Goal: Information Seeking & Learning: Learn about a topic

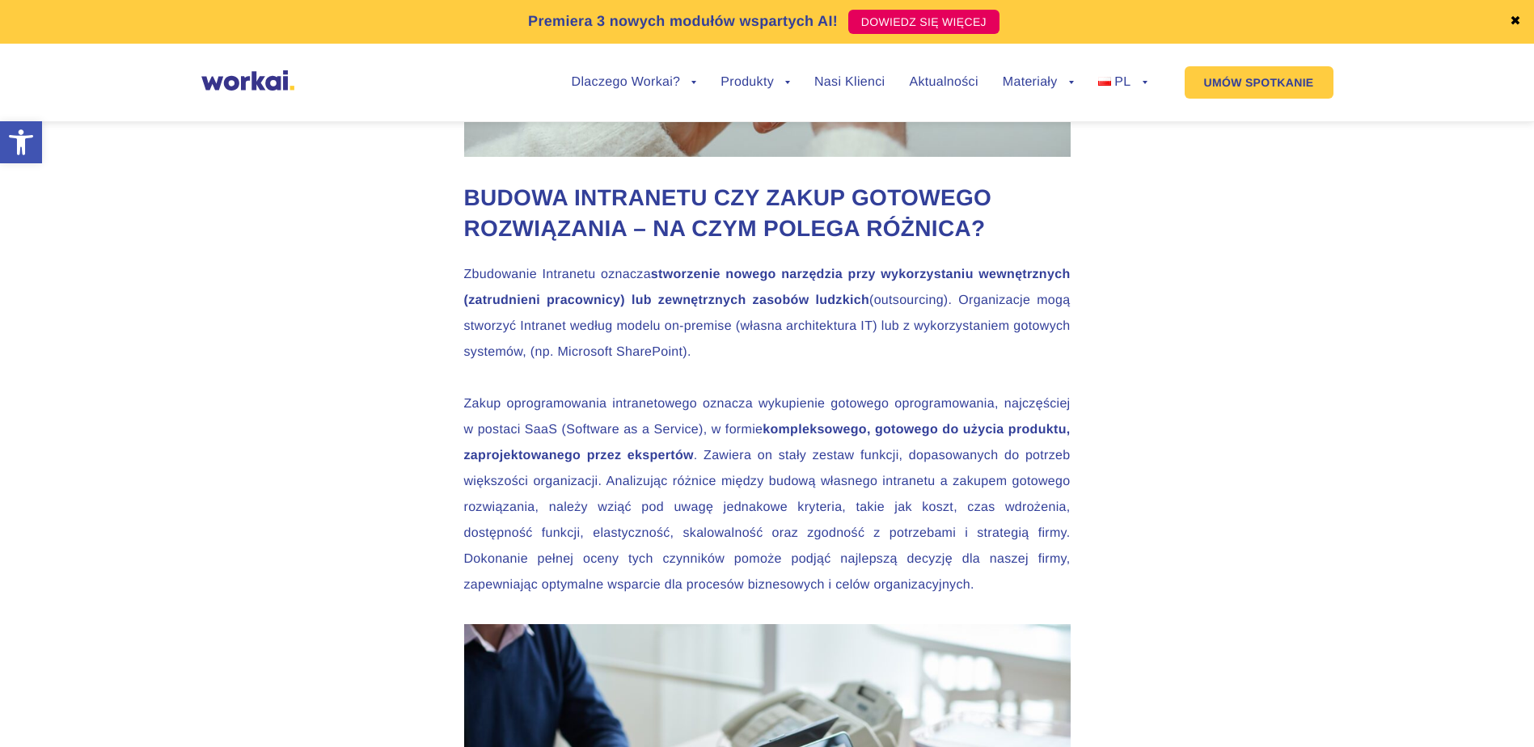
scroll to position [2427, 0]
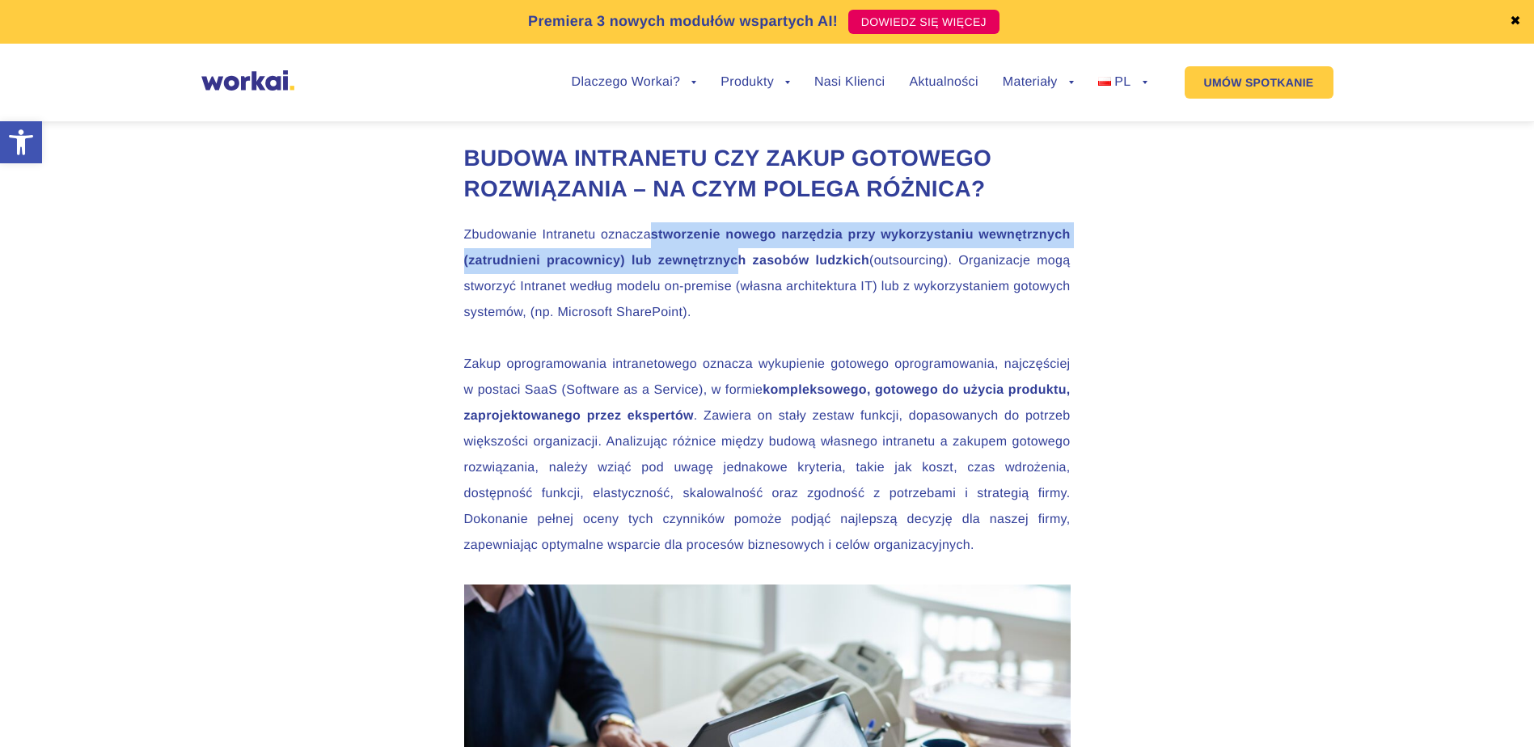
drag, startPoint x: 654, startPoint y: 237, endPoint x: 734, endPoint y: 256, distance: 82.2
click at [734, 256] on strong "stworzenie nowego narzędzia przy wykorzystaniu wewnętrznych (zatrudnieni pracow…" at bounding box center [767, 248] width 607 height 40
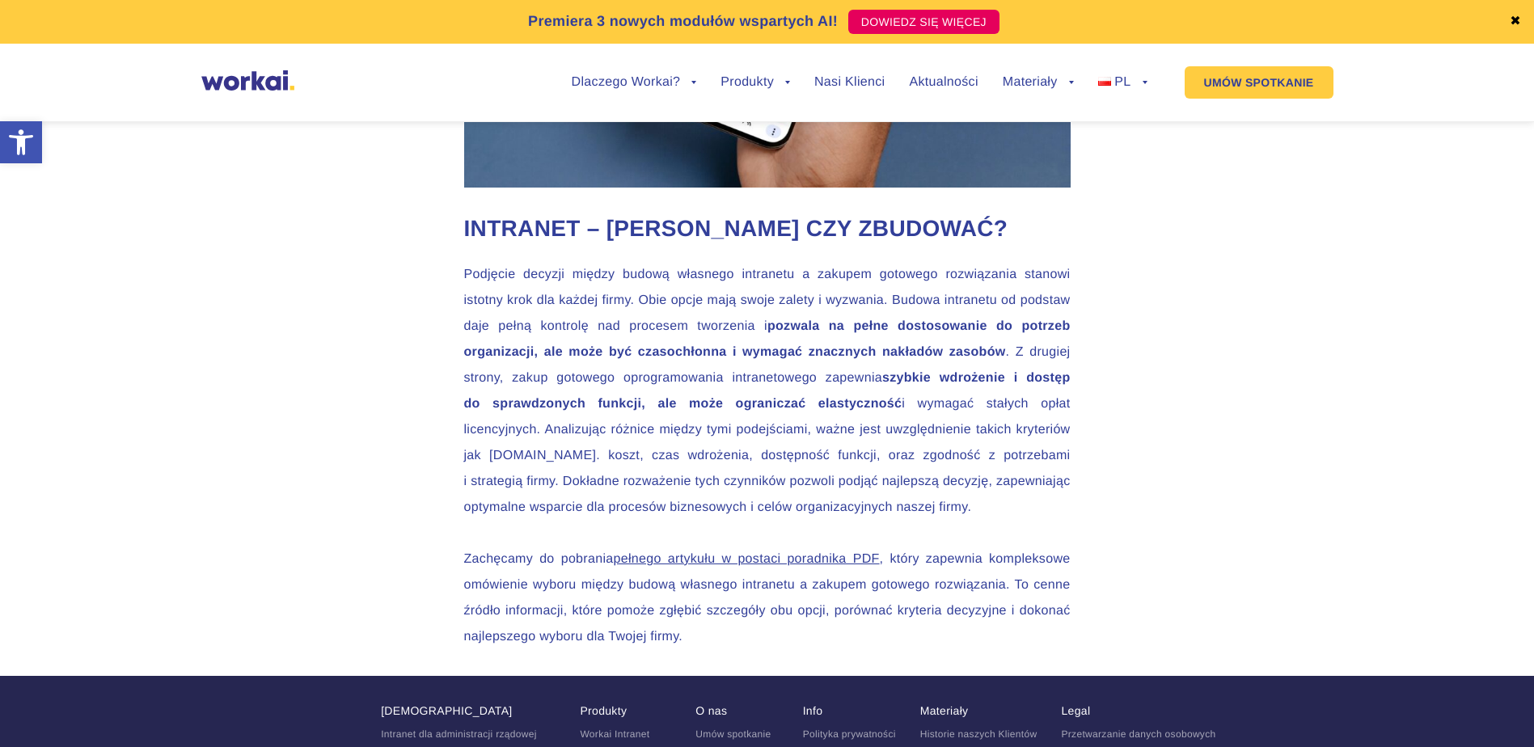
scroll to position [5338, 0]
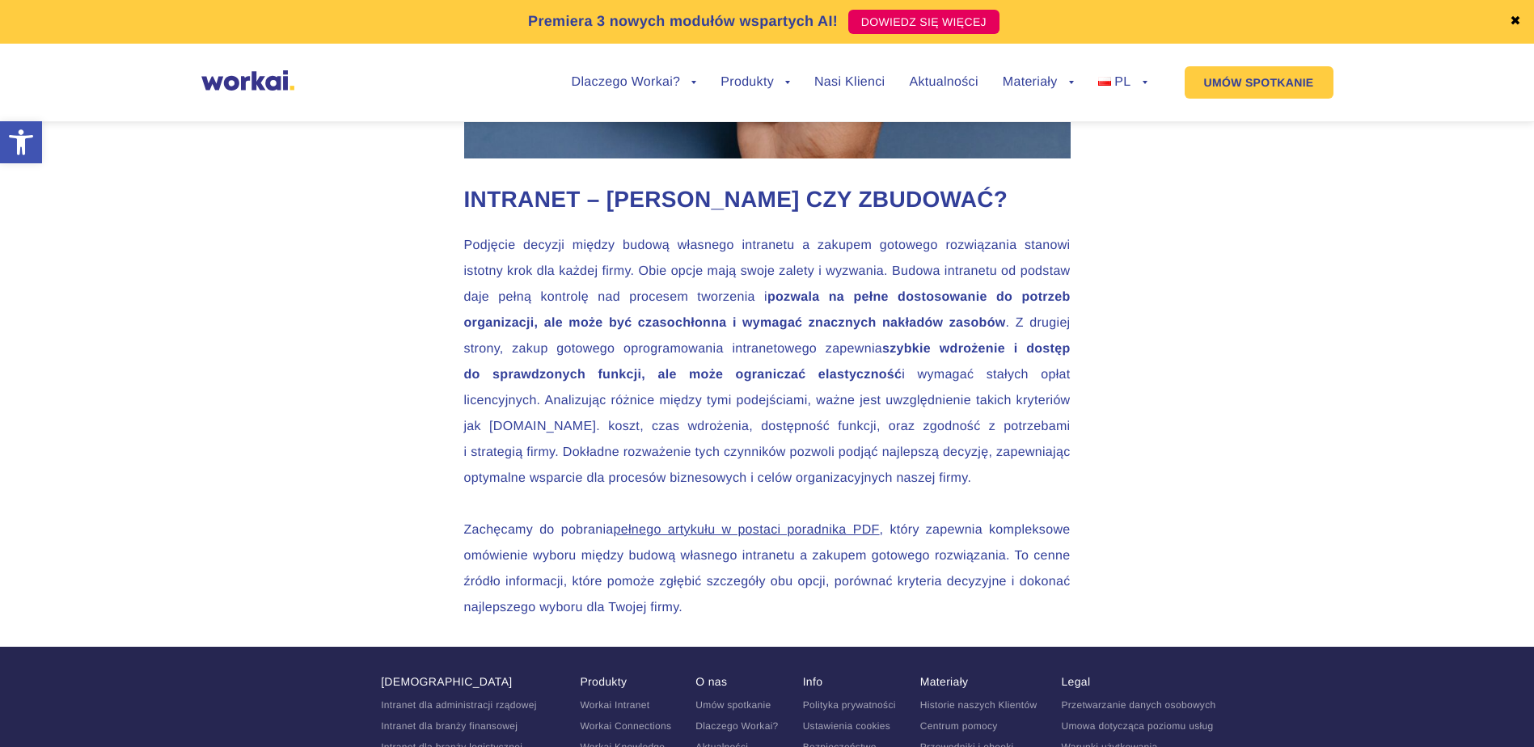
click at [475, 455] on p "Podjęcie decyzji między budową własnego intranetu a zakupem gotowego rozwiązani…" at bounding box center [767, 362] width 607 height 259
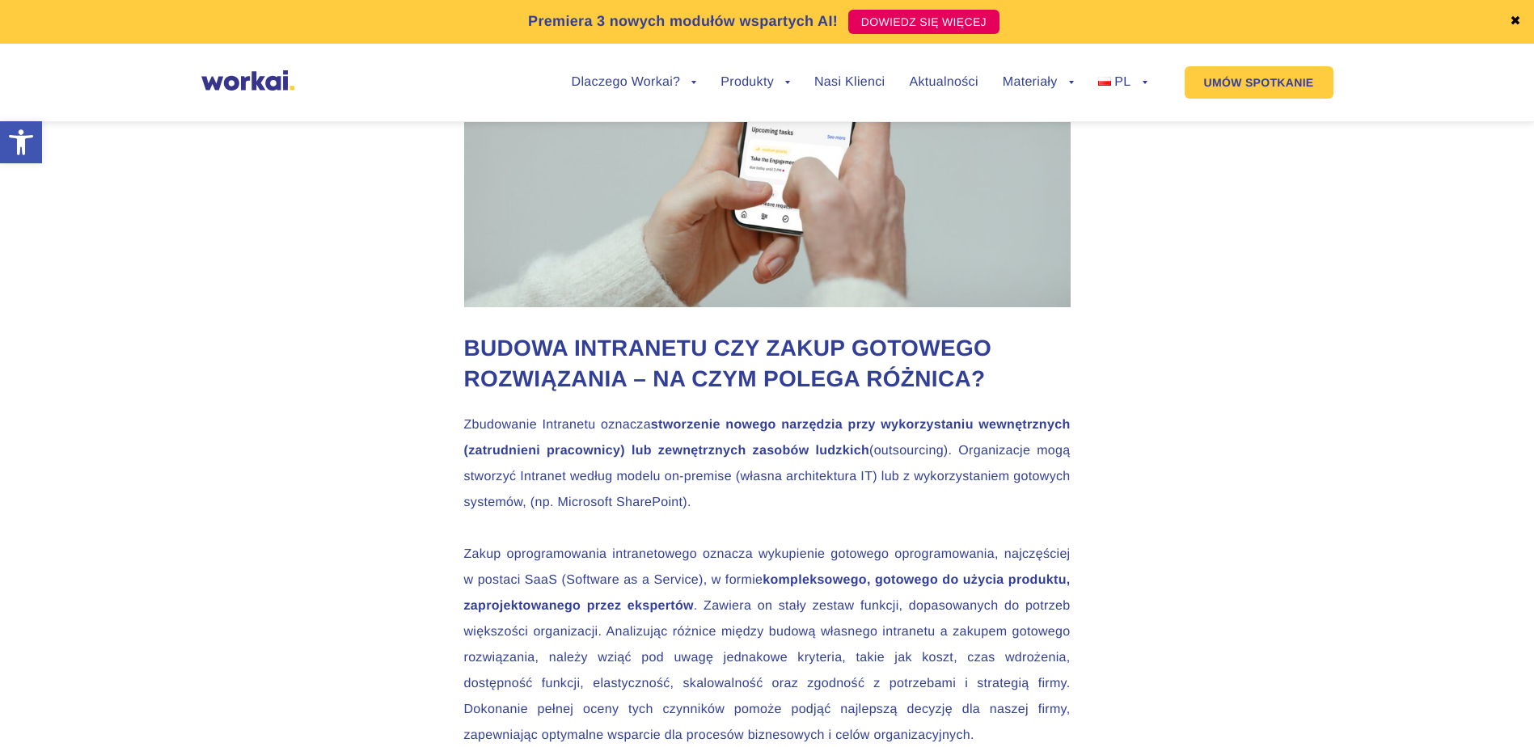
scroll to position [2265, 0]
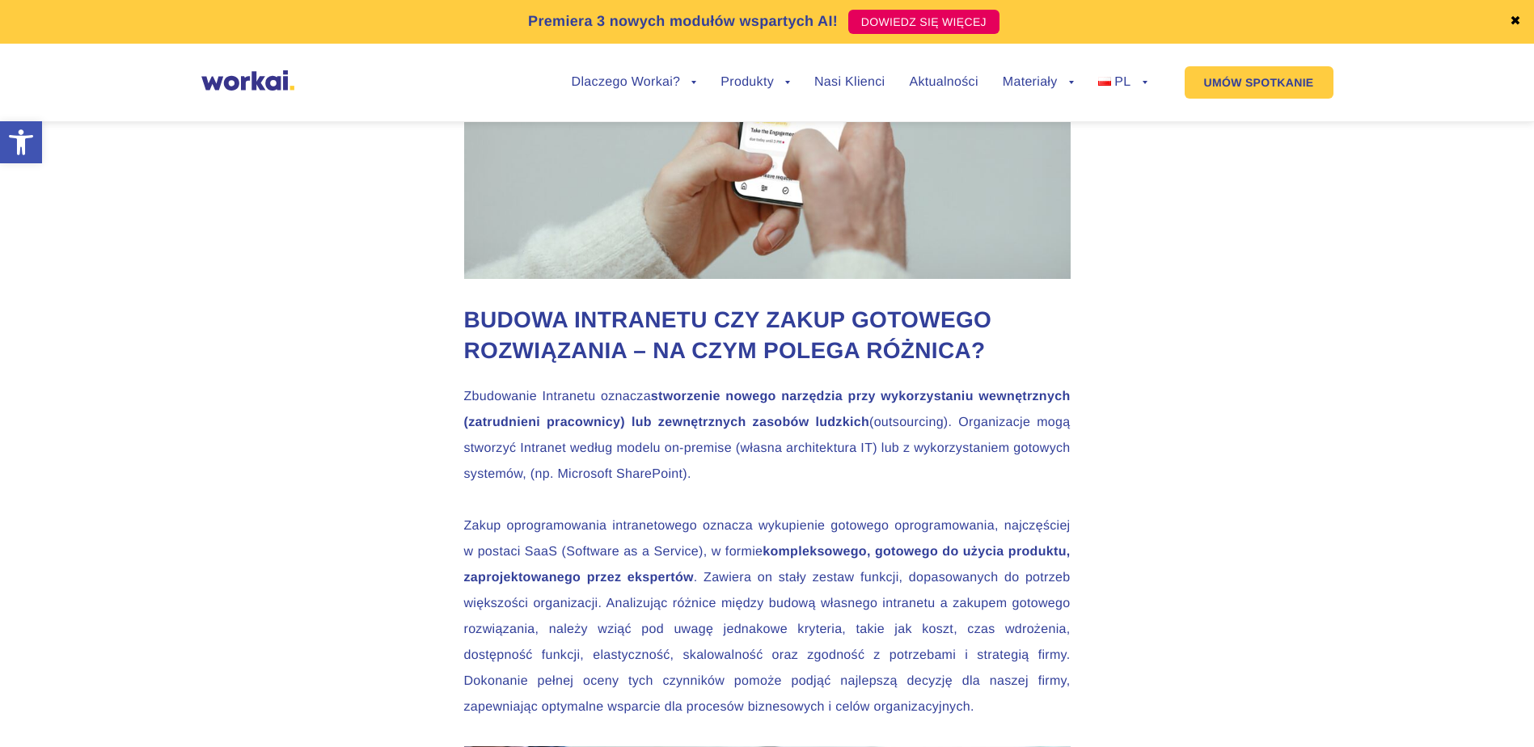
click at [662, 401] on strong "stworzenie nowego narzędzia przy wykorzystaniu wewnętrznych (zatrudnieni pracow…" at bounding box center [767, 410] width 607 height 40
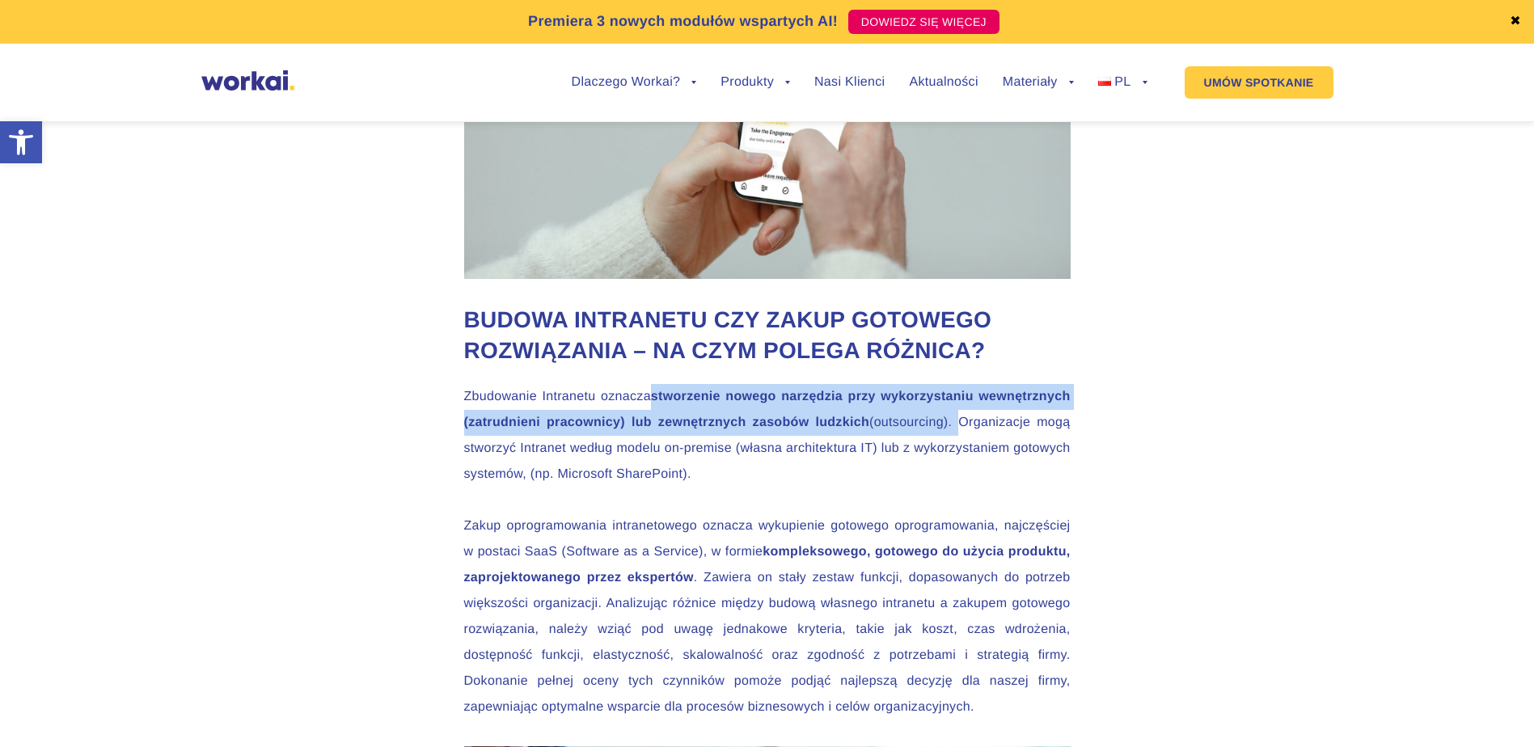
drag, startPoint x: 655, startPoint y: 397, endPoint x: 955, endPoint y: 426, distance: 301.5
click at [955, 426] on p "Zbudowanie Intranetu oznacza stworzenie nowego narzędzia przy wykorzystaniu wew…" at bounding box center [767, 436] width 607 height 104
copy p "stworzenie nowego narzędzia przy wykorzystaniu wewnętrznych (zatrudnieni pracow…"
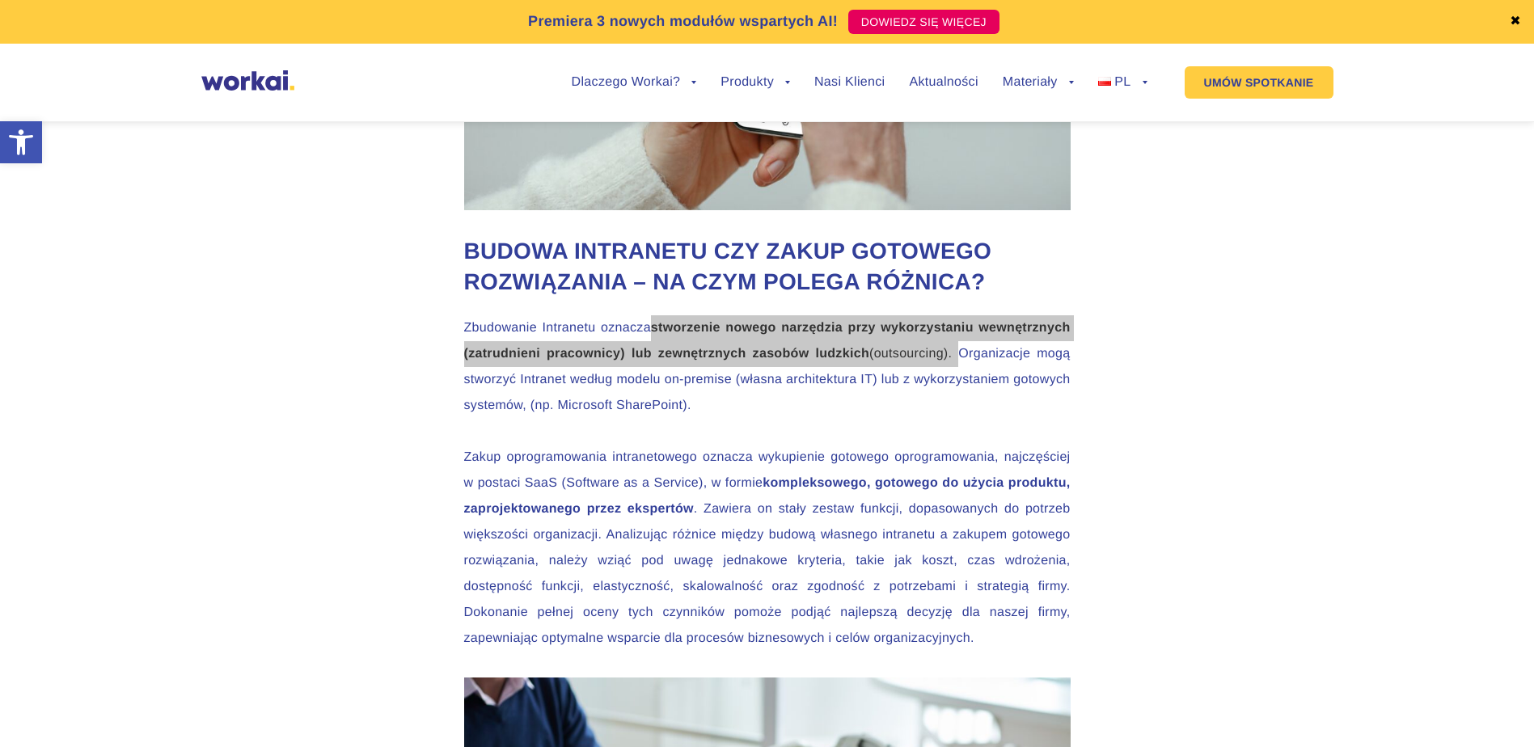
scroll to position [2427, 0]
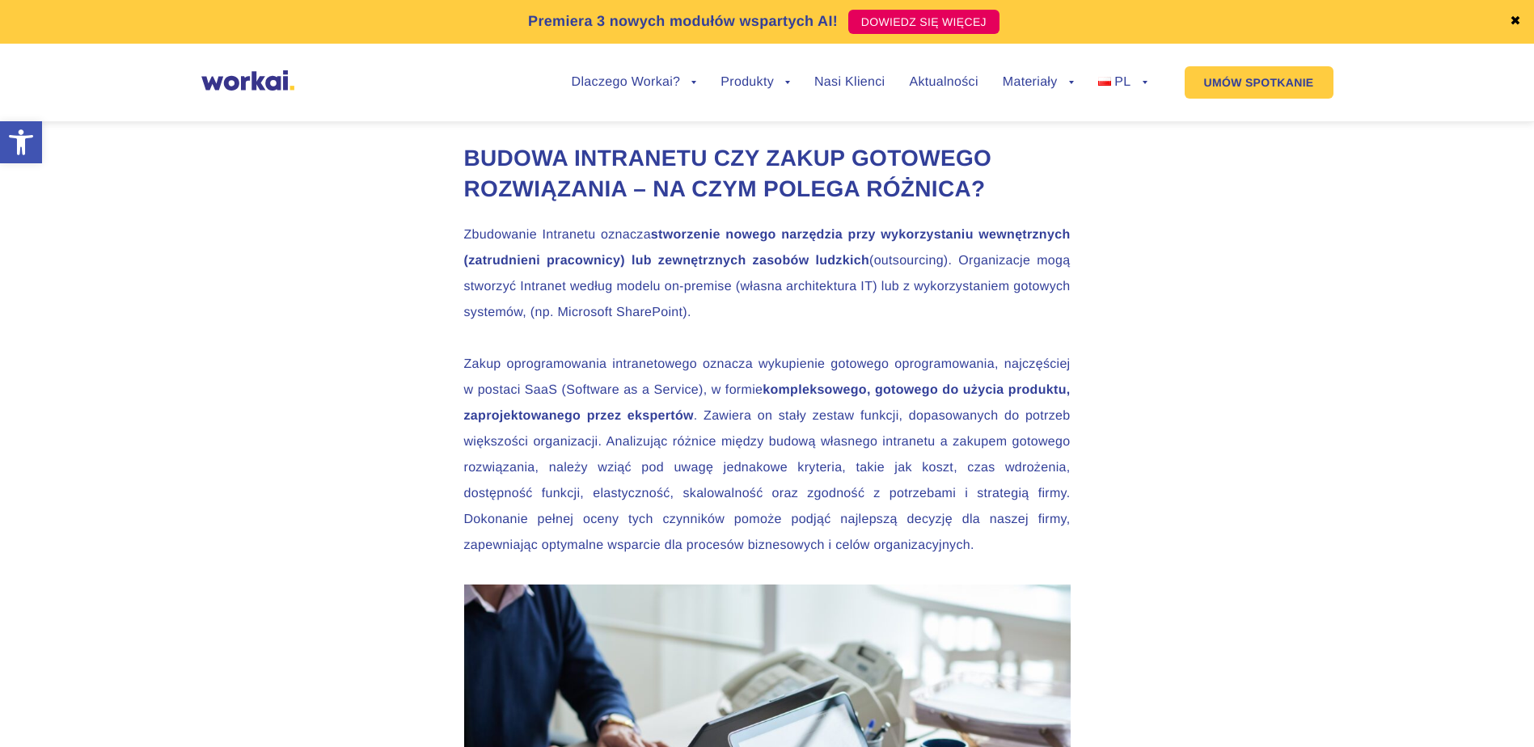
click at [489, 379] on p "Zakup oprogramowania intranetowego oznacza wykupienie gotowego oprogramowania, …" at bounding box center [767, 455] width 607 height 207
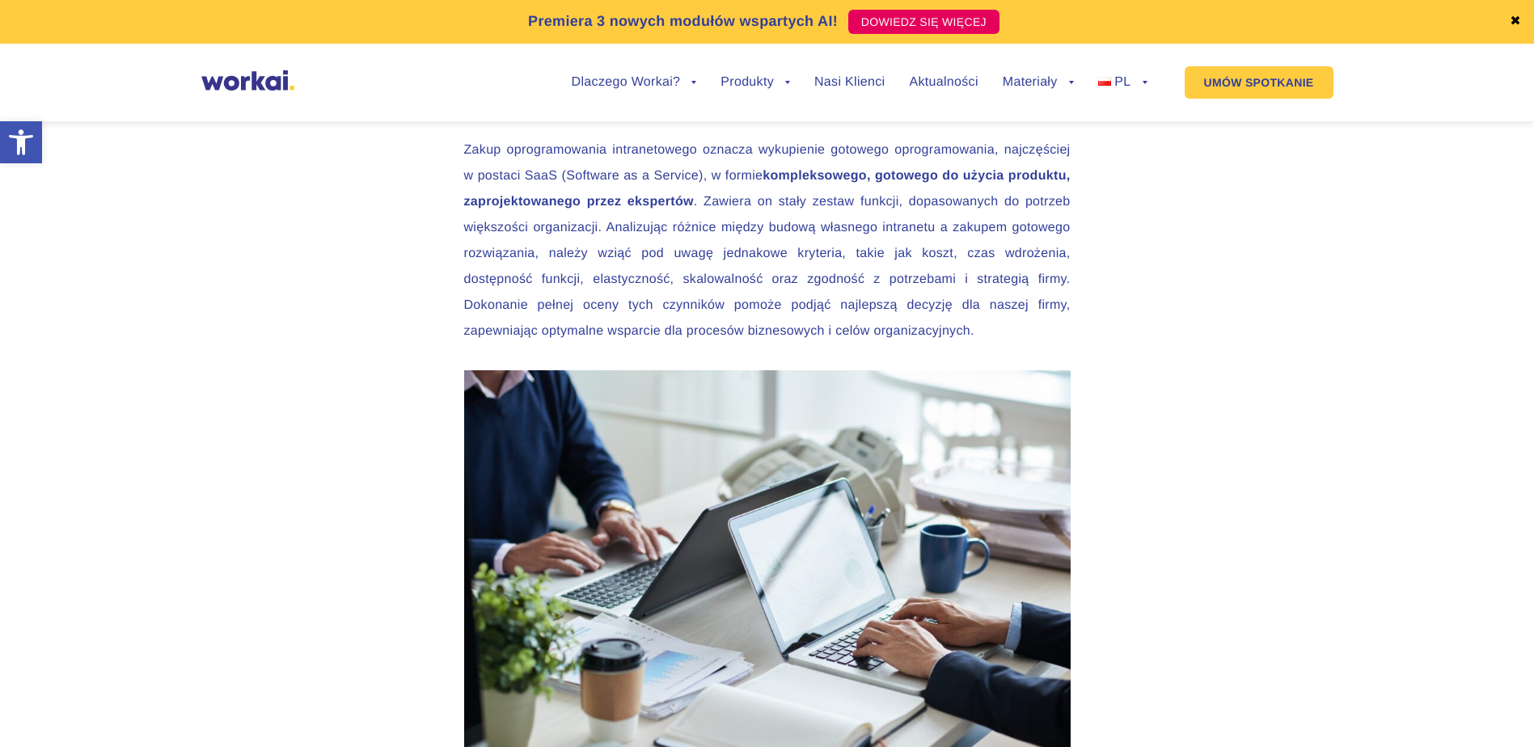
scroll to position [2669, 0]
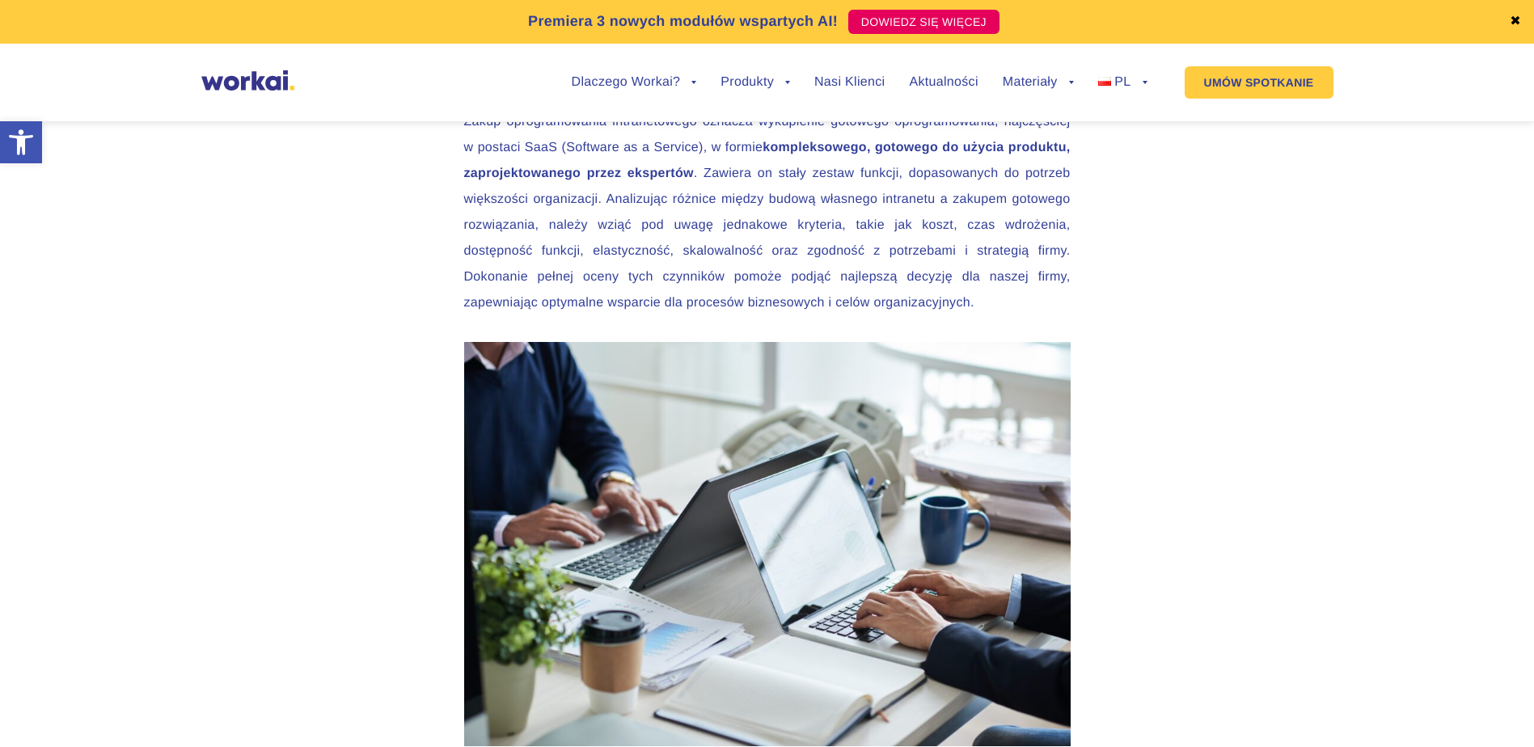
click at [649, 194] on p "Zakup oprogramowania intranetowego oznacza wykupienie gotowego oprogramowania, …" at bounding box center [767, 212] width 607 height 207
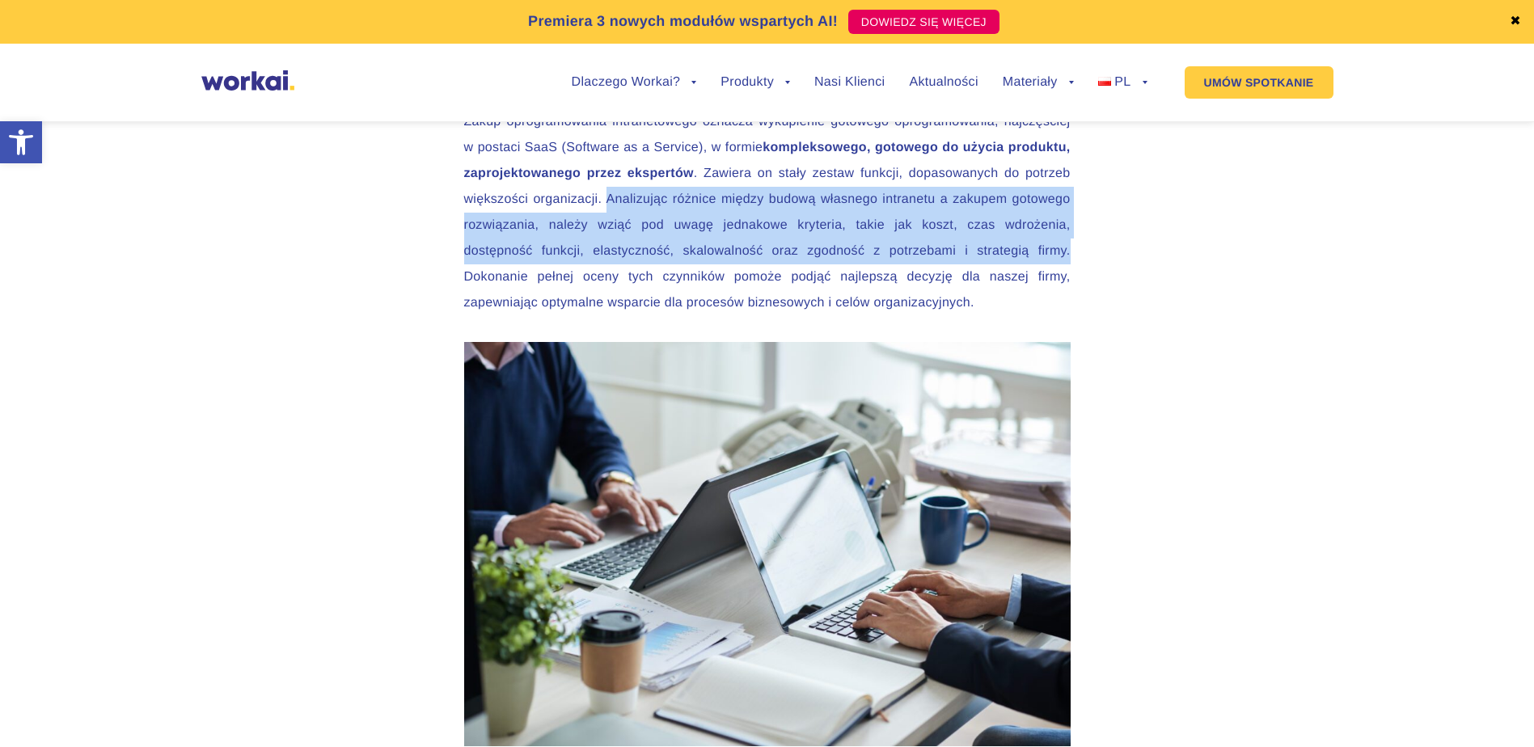
drag, startPoint x: 608, startPoint y: 197, endPoint x: 1085, endPoint y: 246, distance: 478.9
click at [1088, 246] on div "Współczesna platforma intranetowa ewoluowała z firmowej tablicy ogłoszeń do nar…" at bounding box center [767, 757] width 1534 height 5068
drag, startPoint x: 1085, startPoint y: 246, endPoint x: 929, endPoint y: 222, distance: 157.1
copy p "Analizując różnice między budową własnego intranetu a zakupem gotowego rozwiąza…"
